Goal: Information Seeking & Learning: Learn about a topic

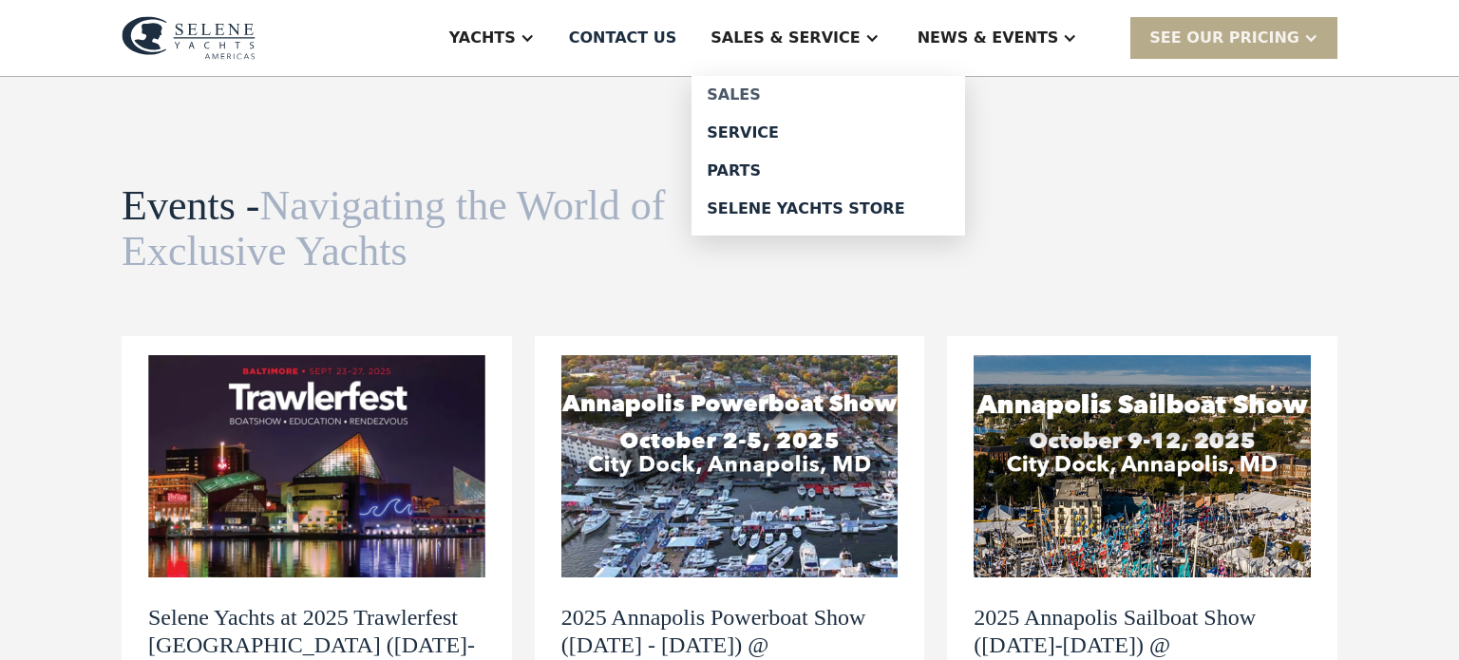
click at [811, 96] on div "Sales" at bounding box center [828, 94] width 243 height 15
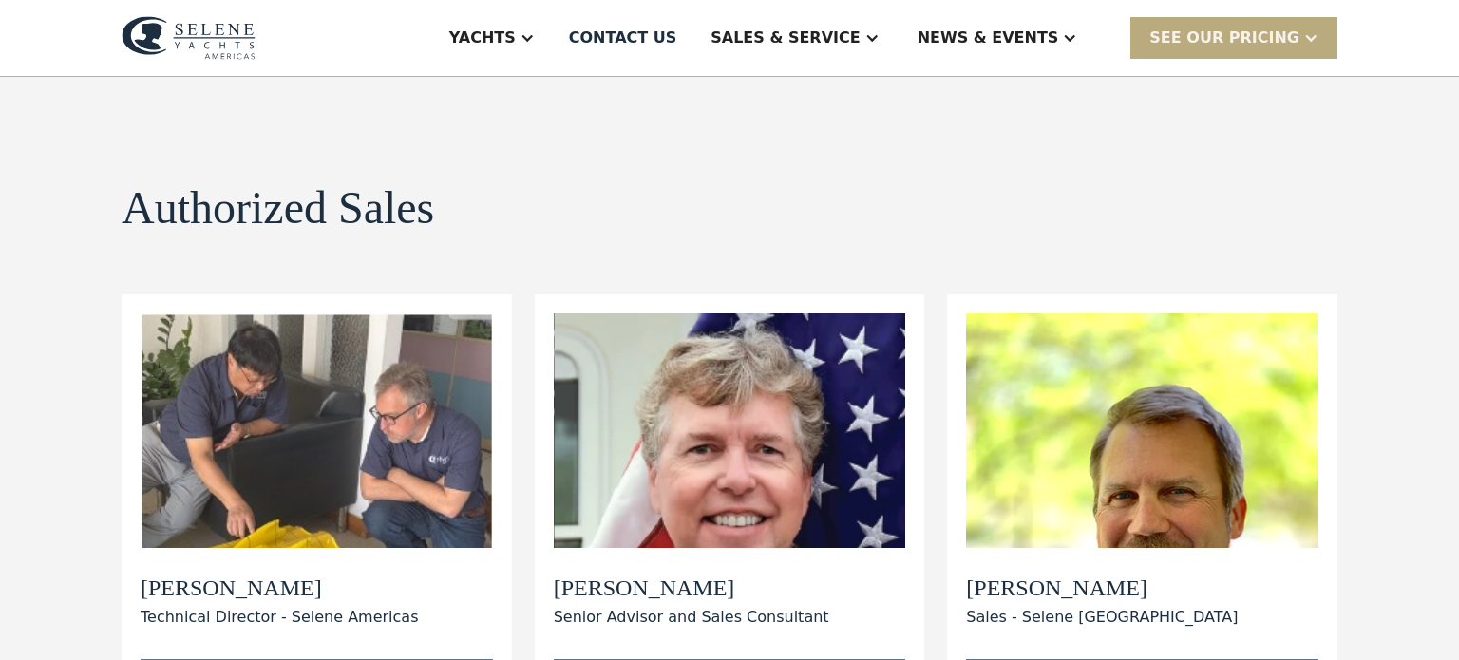
click at [1208, 36] on div "SEE Our Pricing" at bounding box center [1224, 38] width 150 height 23
